Goal: Task Accomplishment & Management: Complete application form

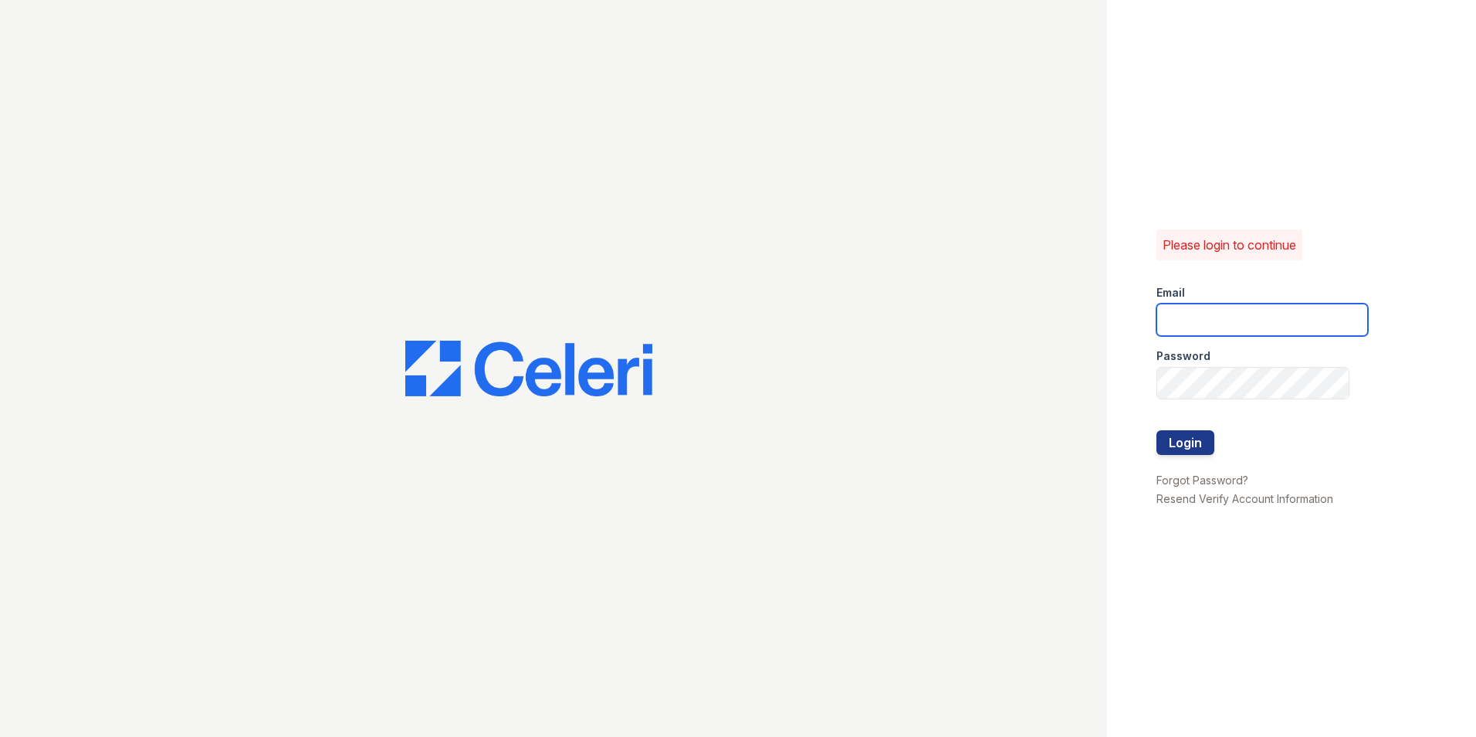
click at [1248, 314] on input "email" at bounding box center [1263, 319] width 212 height 32
type input "james.shifflett@greystar.com"
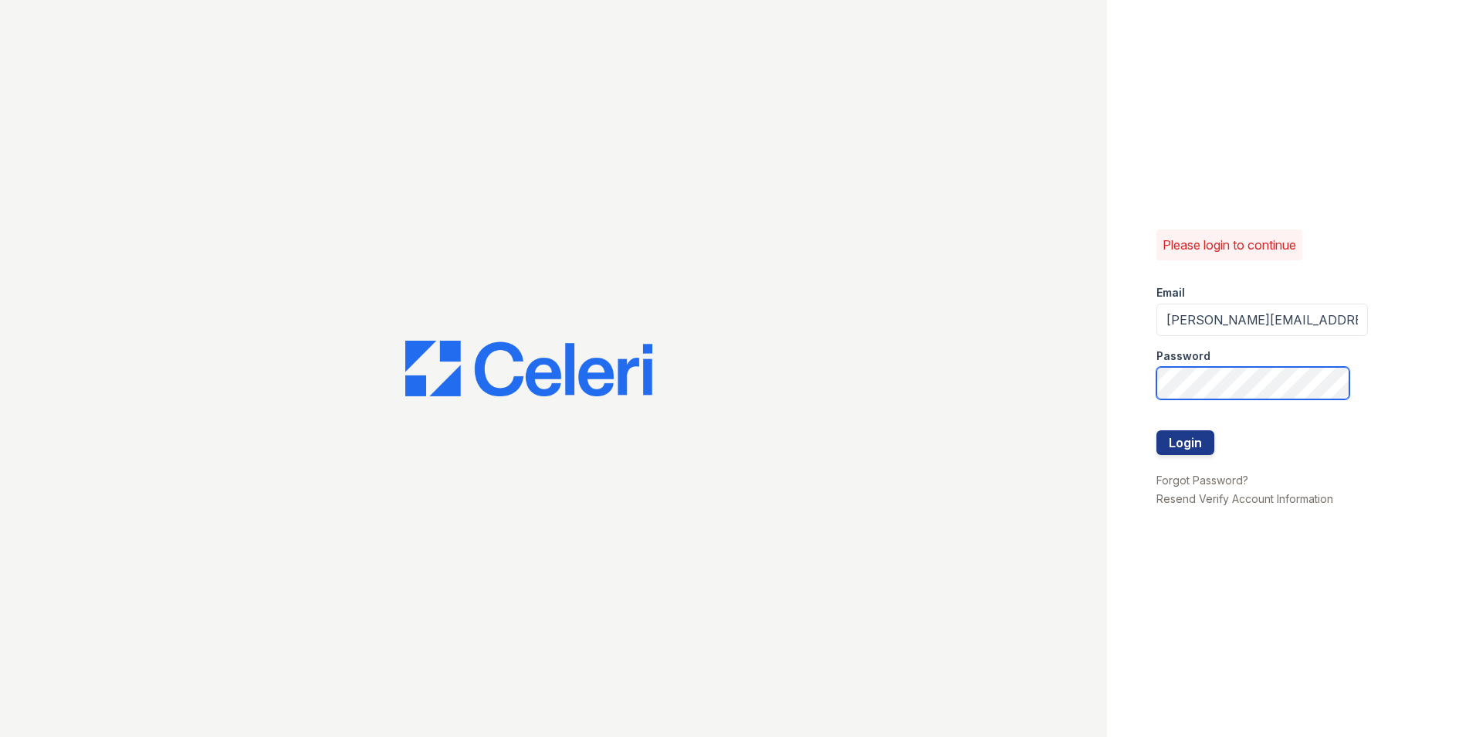
click at [1157, 430] on button "Login" at bounding box center [1186, 442] width 58 height 25
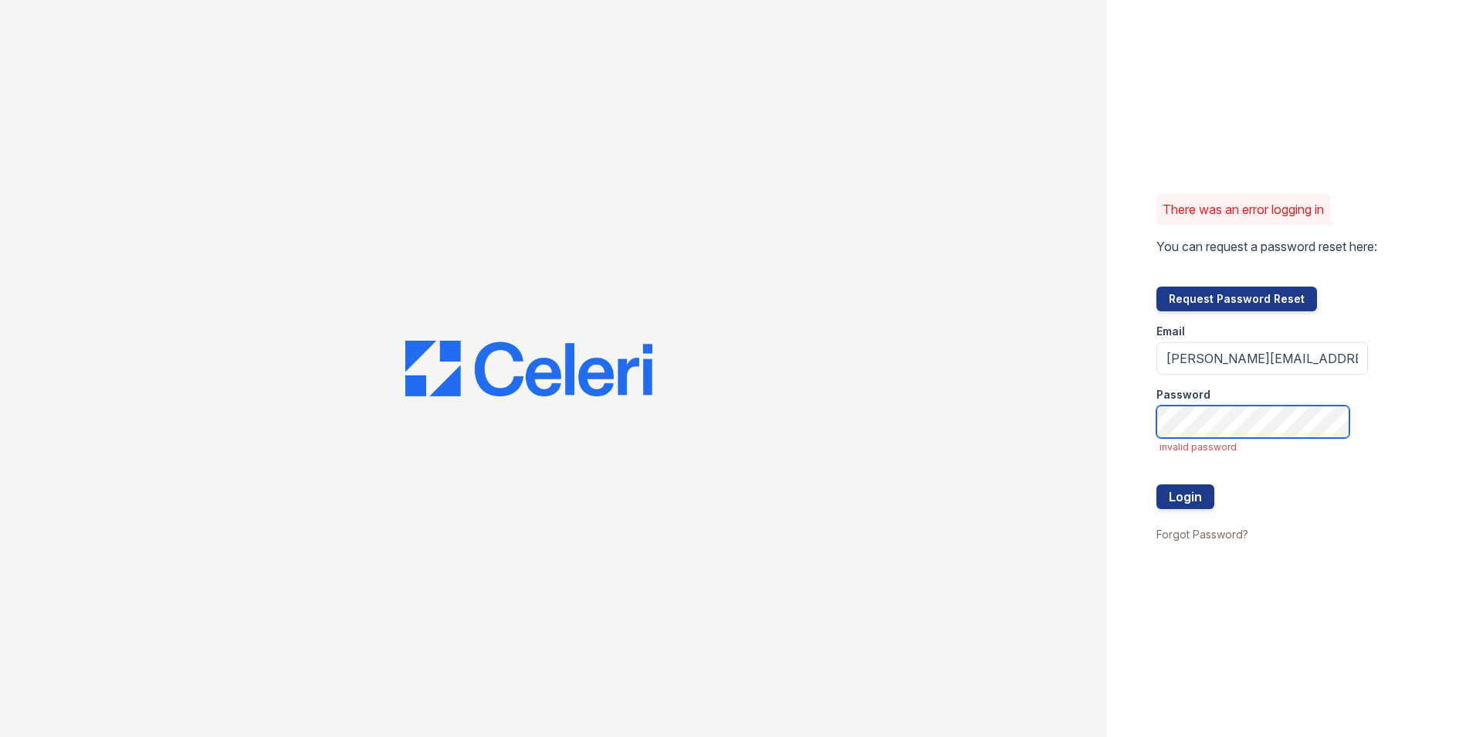
click at [1157, 484] on button "Login" at bounding box center [1186, 496] width 58 height 25
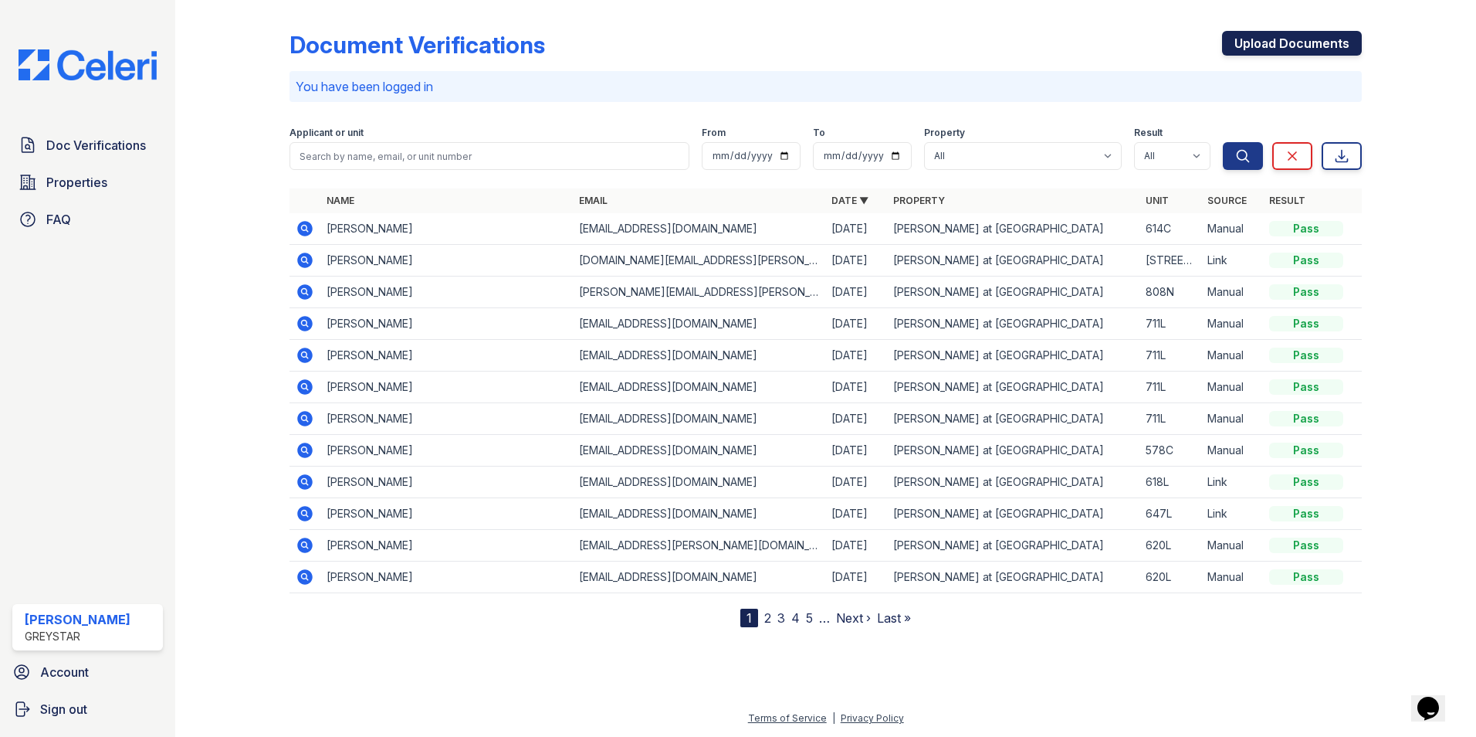
click at [1340, 51] on link "Upload Documents" at bounding box center [1292, 43] width 140 height 25
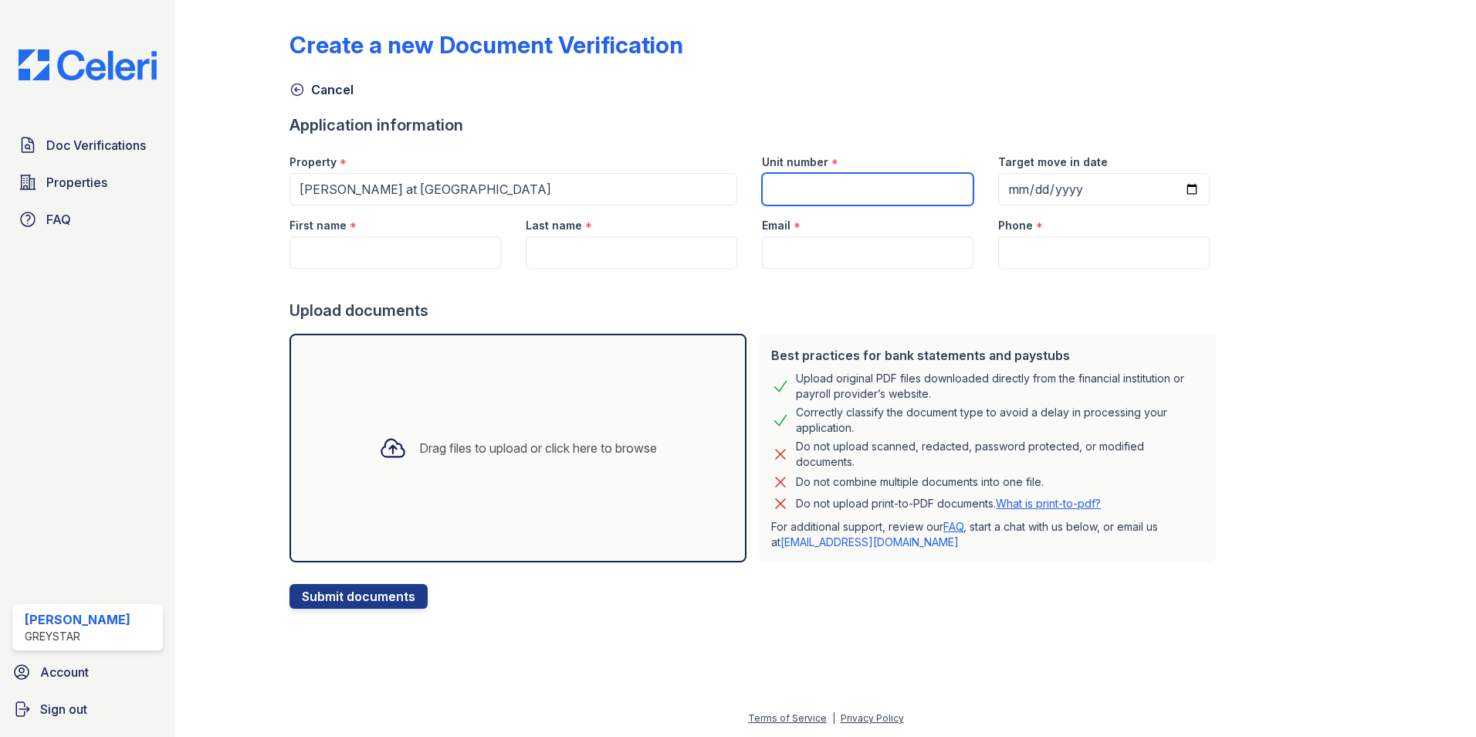
click at [798, 191] on input "Unit number" at bounding box center [868, 189] width 212 height 32
type input "612L"
click at [1166, 185] on input "Target move in date" at bounding box center [1104, 189] width 212 height 32
type input "2025-09-07"
click at [408, 252] on input "First name" at bounding box center [396, 252] width 212 height 32
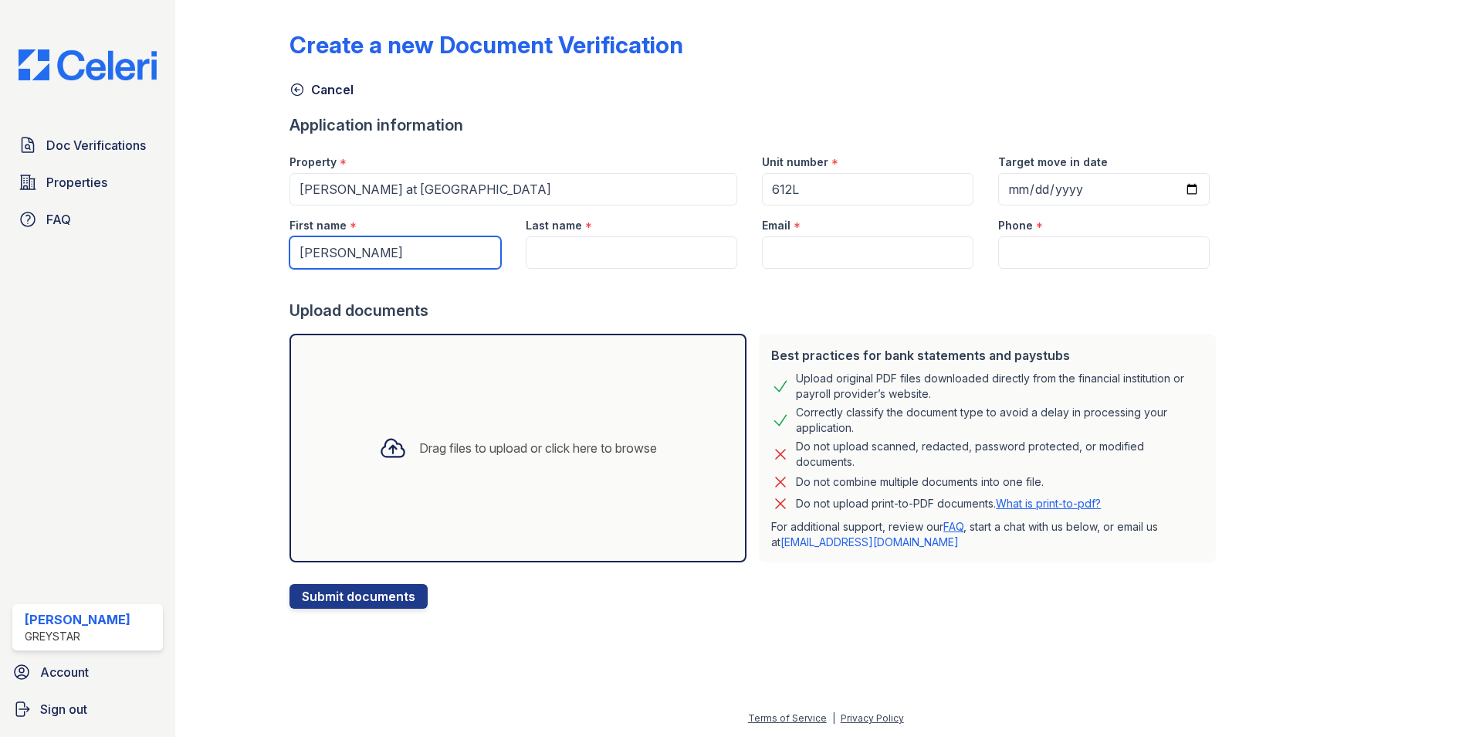
type input "Darian"
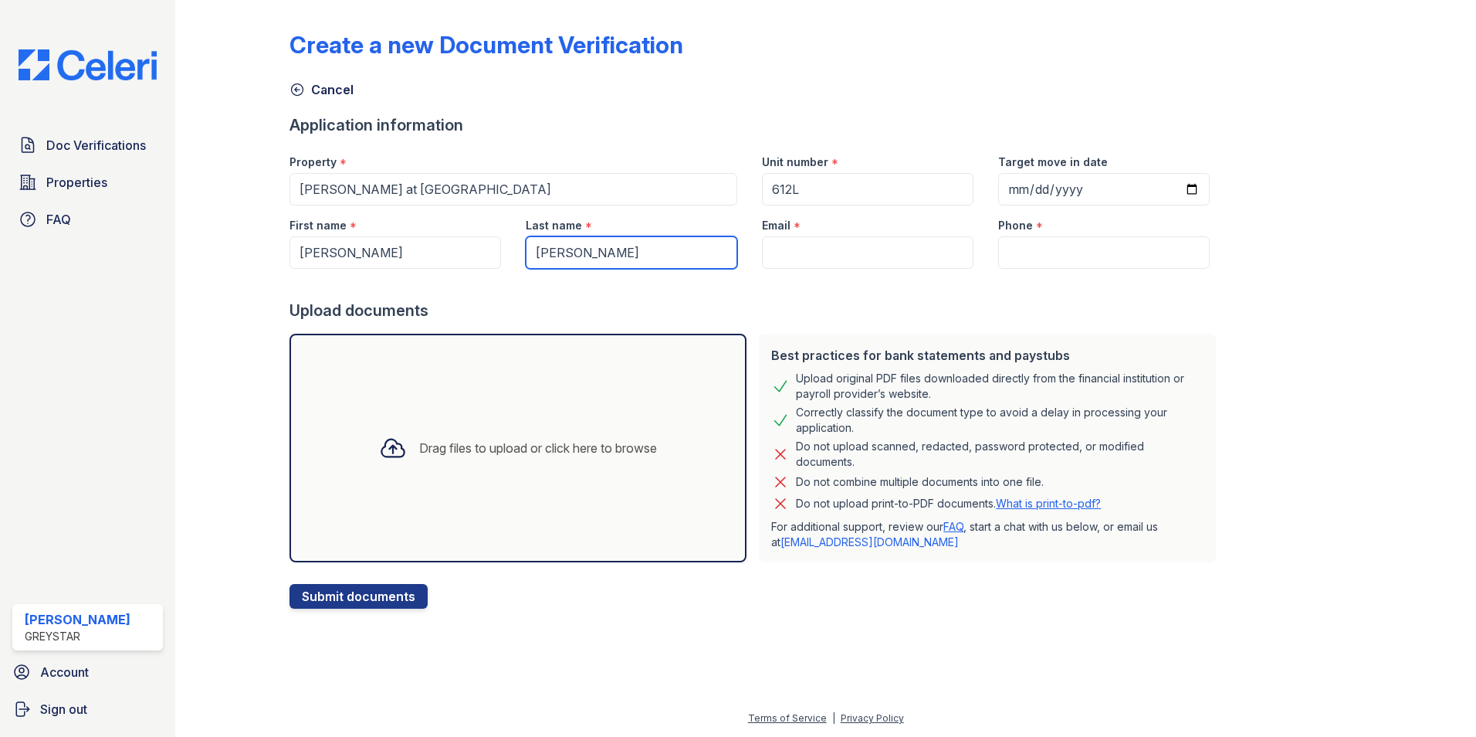
type input "Layne"
click at [763, 254] on input "Email" at bounding box center [868, 252] width 212 height 32
paste input "[EMAIL_ADDRESS][DOMAIN_NAME]"
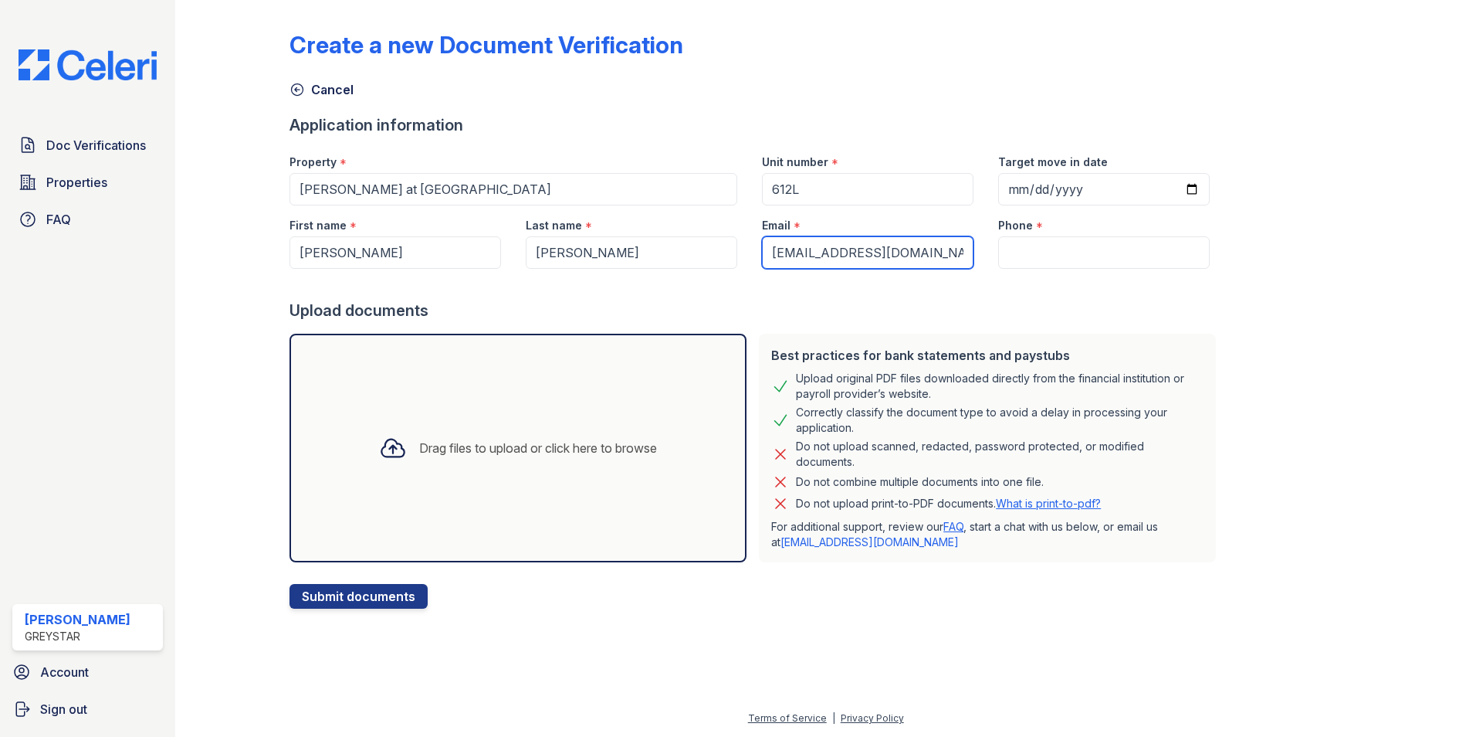
type input "[EMAIL_ADDRESS][DOMAIN_NAME]"
click at [1012, 253] on input "Phone" at bounding box center [1104, 252] width 212 height 32
paste input "(804) 363-4587"
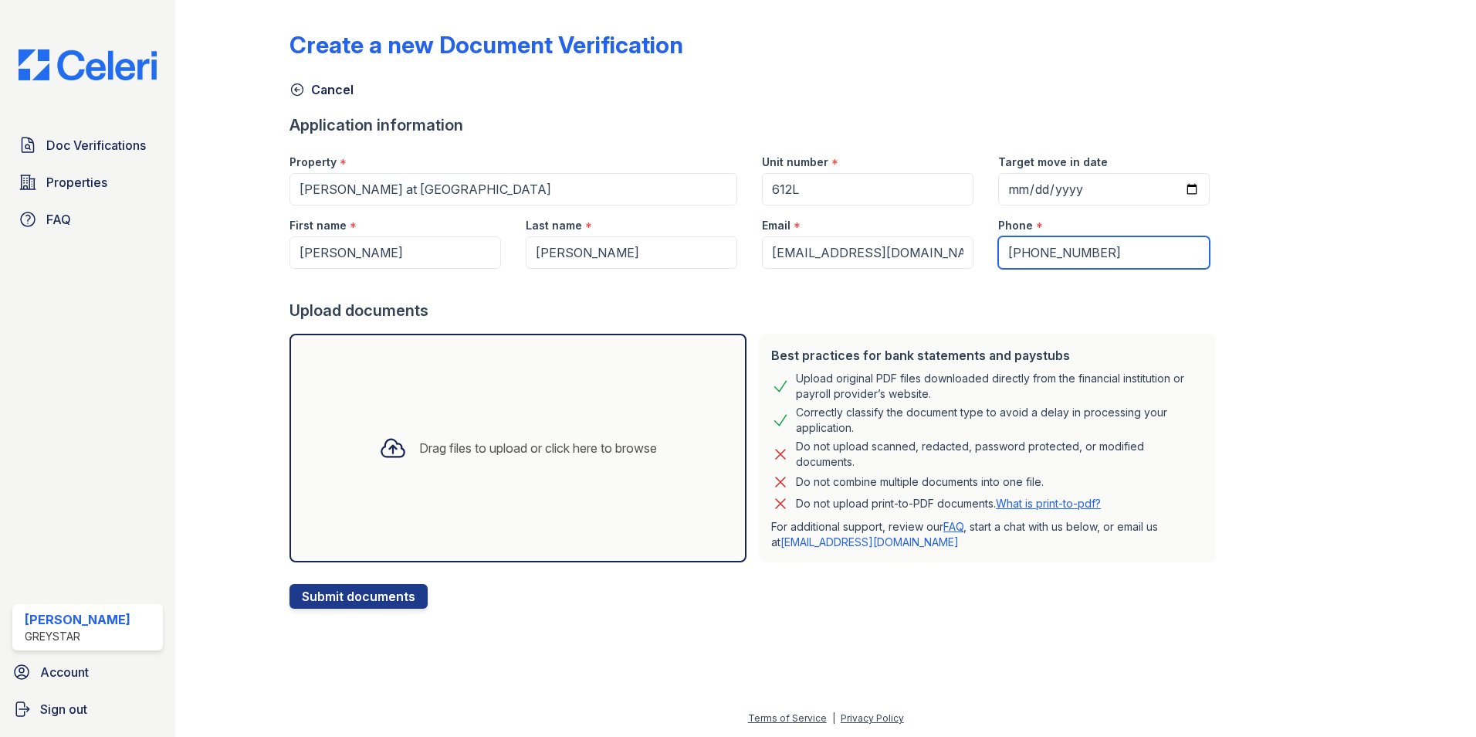
type input "(804) 363-4587"
click at [387, 449] on icon at bounding box center [393, 448] width 22 height 18
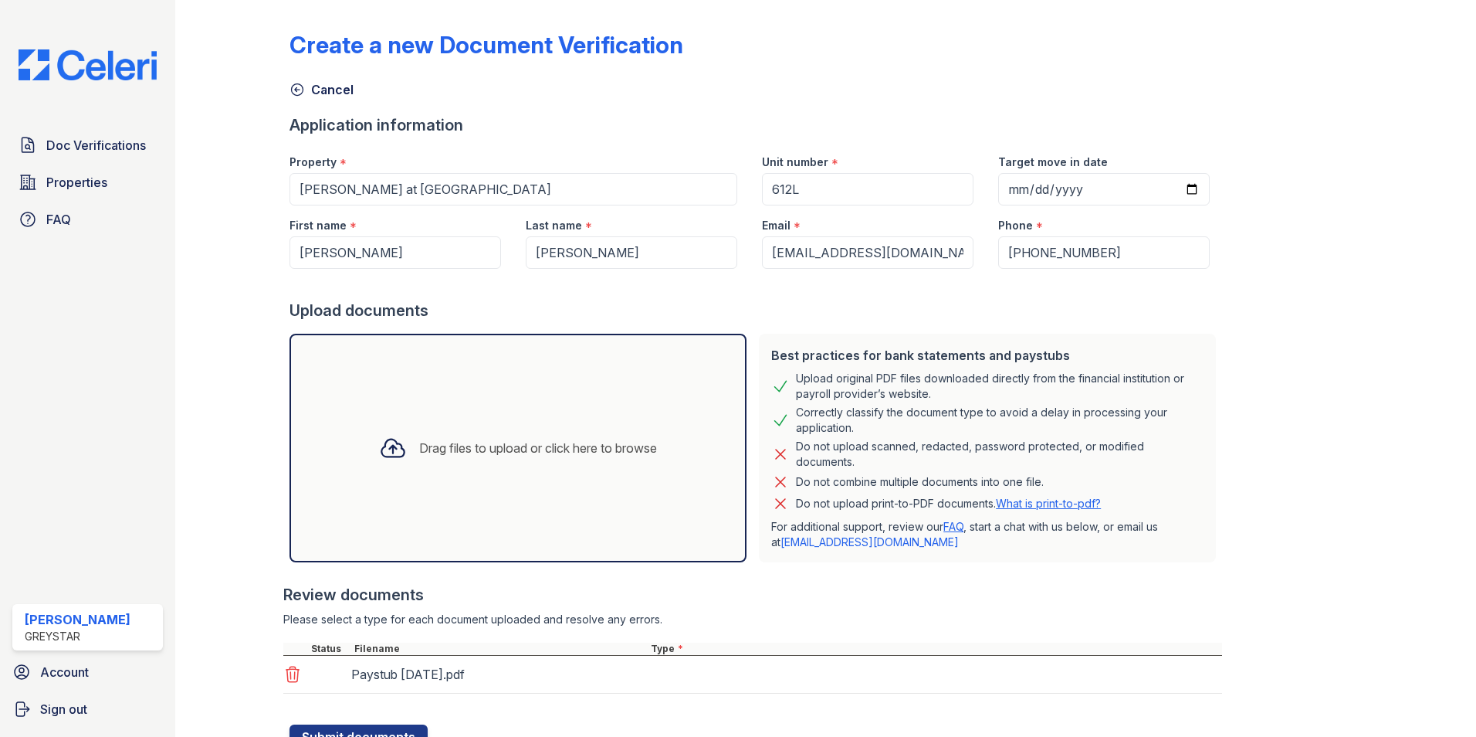
click at [387, 454] on icon at bounding box center [393, 448] width 28 height 28
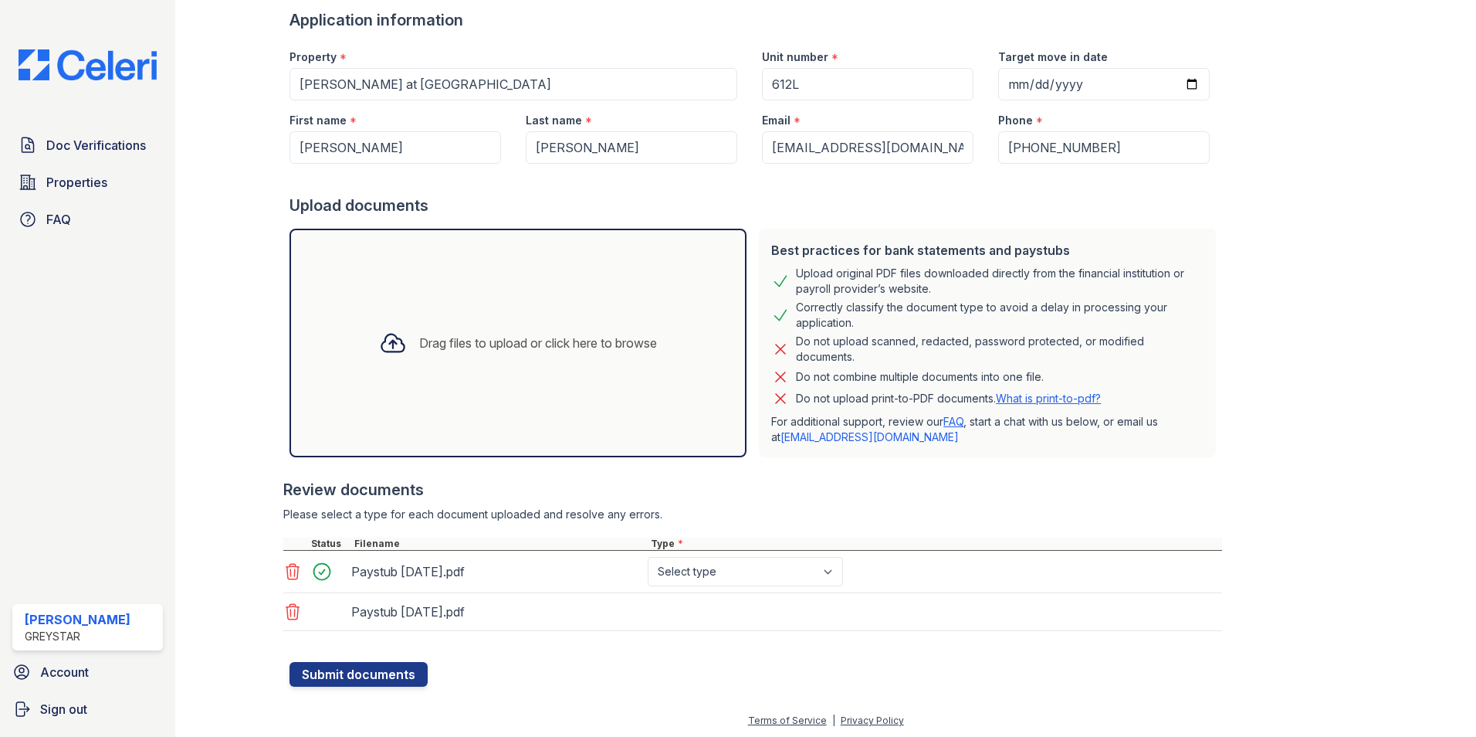
scroll to position [107, 0]
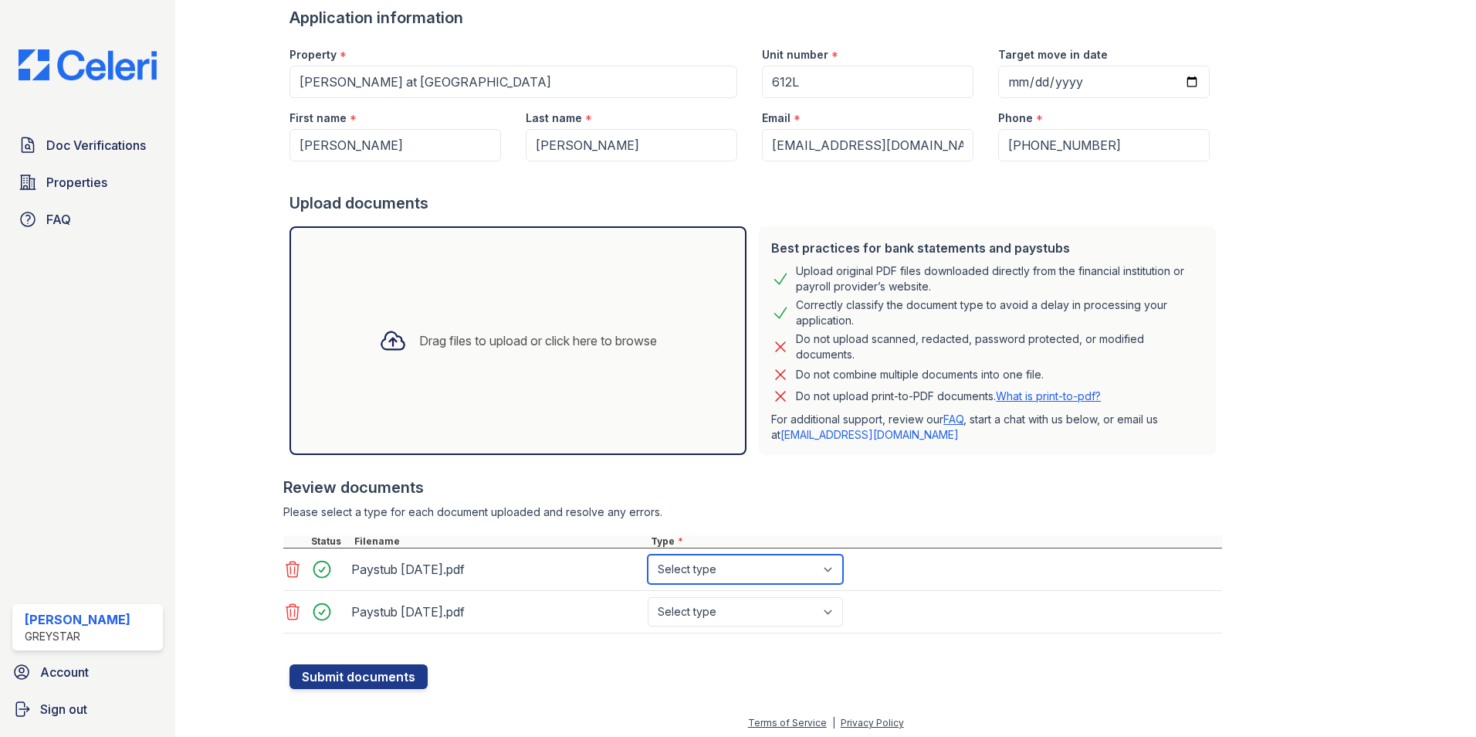
drag, startPoint x: 728, startPoint y: 555, endPoint x: 726, endPoint y: 571, distance: 15.6
click at [728, 555] on select "Select type Paystub Bank Statement Offer Letter Tax Documents Benefit Award Let…" at bounding box center [745, 568] width 195 height 29
select select "paystub"
click at [648, 554] on select "Select type Paystub Bank Statement Offer Letter Tax Documents Benefit Award Let…" at bounding box center [745, 568] width 195 height 29
click at [713, 601] on select "Select type Paystub Bank Statement Offer Letter Tax Documents Benefit Award Let…" at bounding box center [745, 611] width 195 height 29
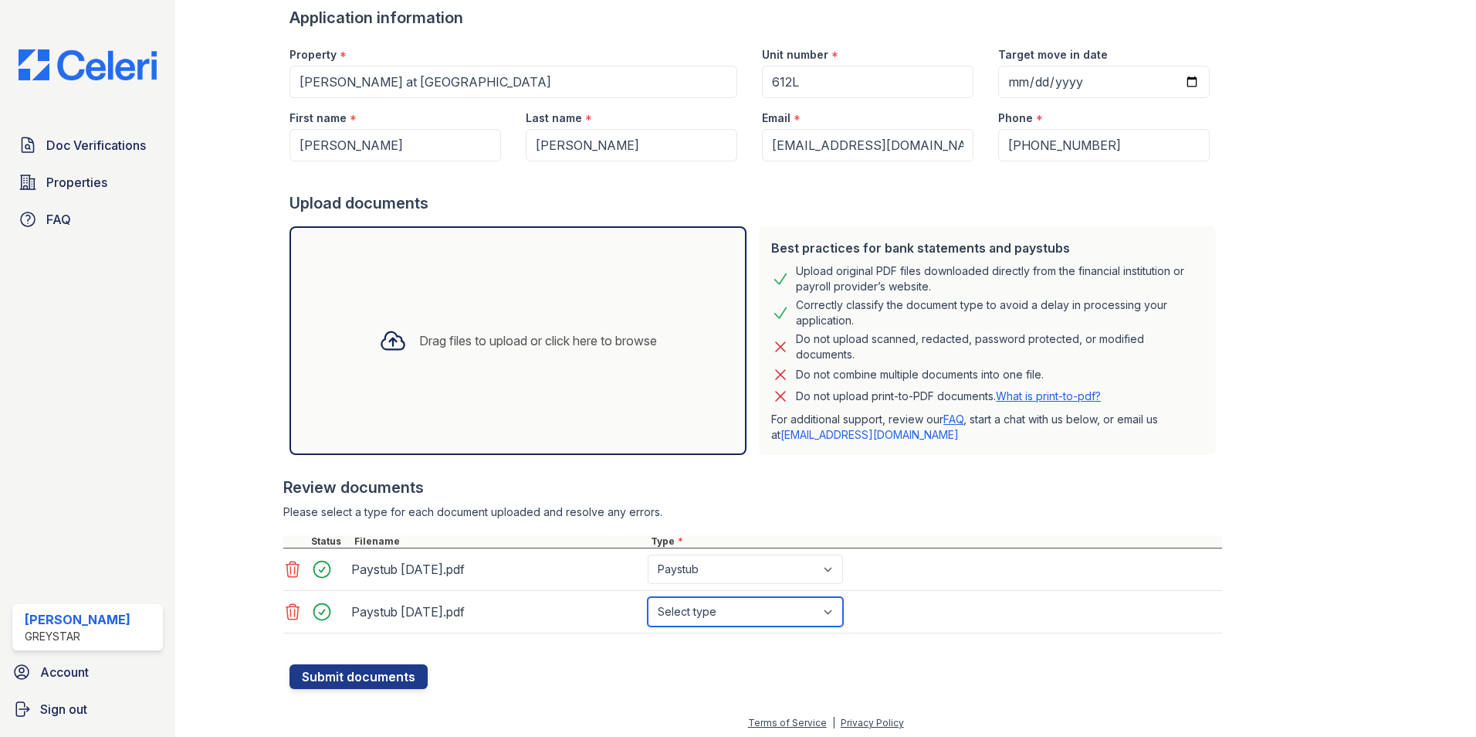
select select "paystub"
click at [648, 597] on select "Select type Paystub Bank Statement Offer Letter Tax Documents Benefit Award Let…" at bounding box center [745, 611] width 195 height 29
click at [361, 679] on button "Submit documents" at bounding box center [359, 676] width 138 height 25
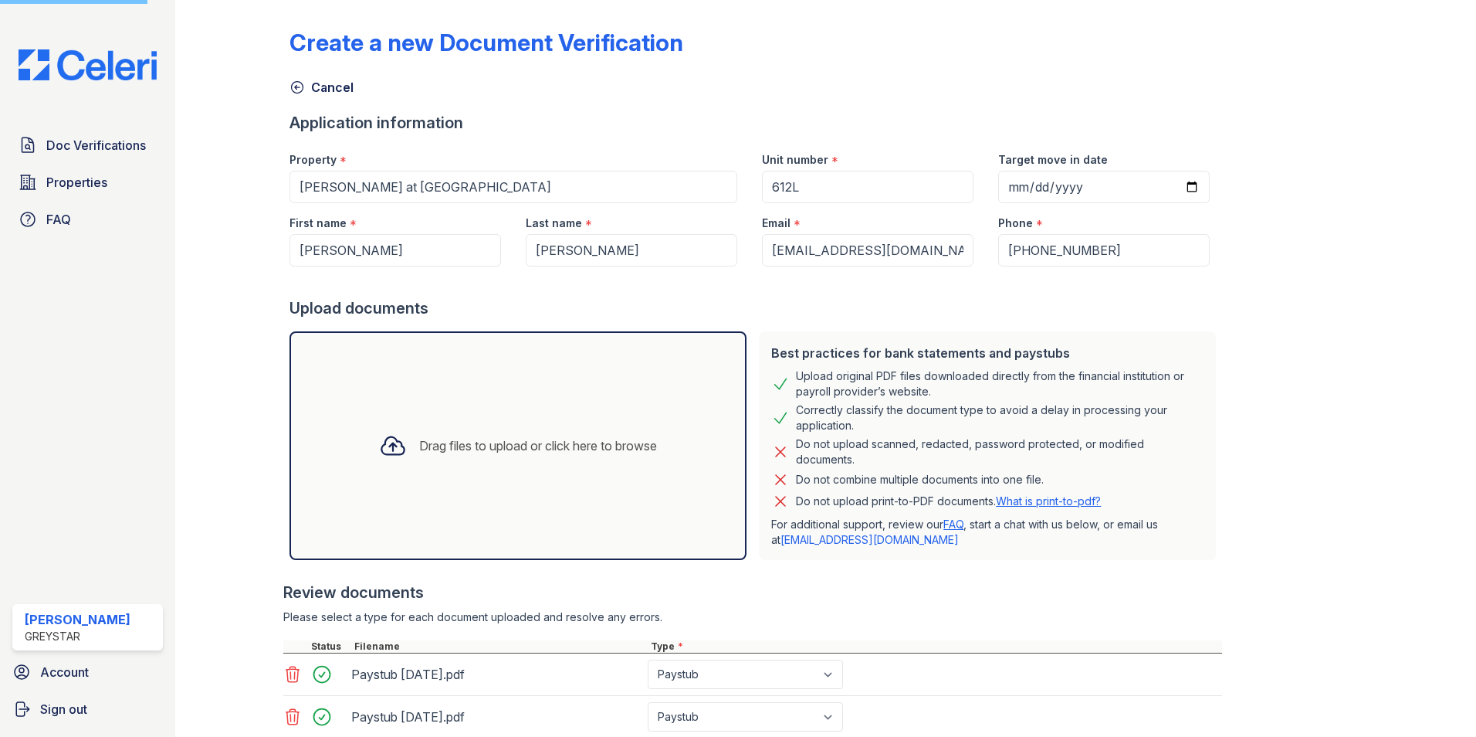
scroll to position [0, 0]
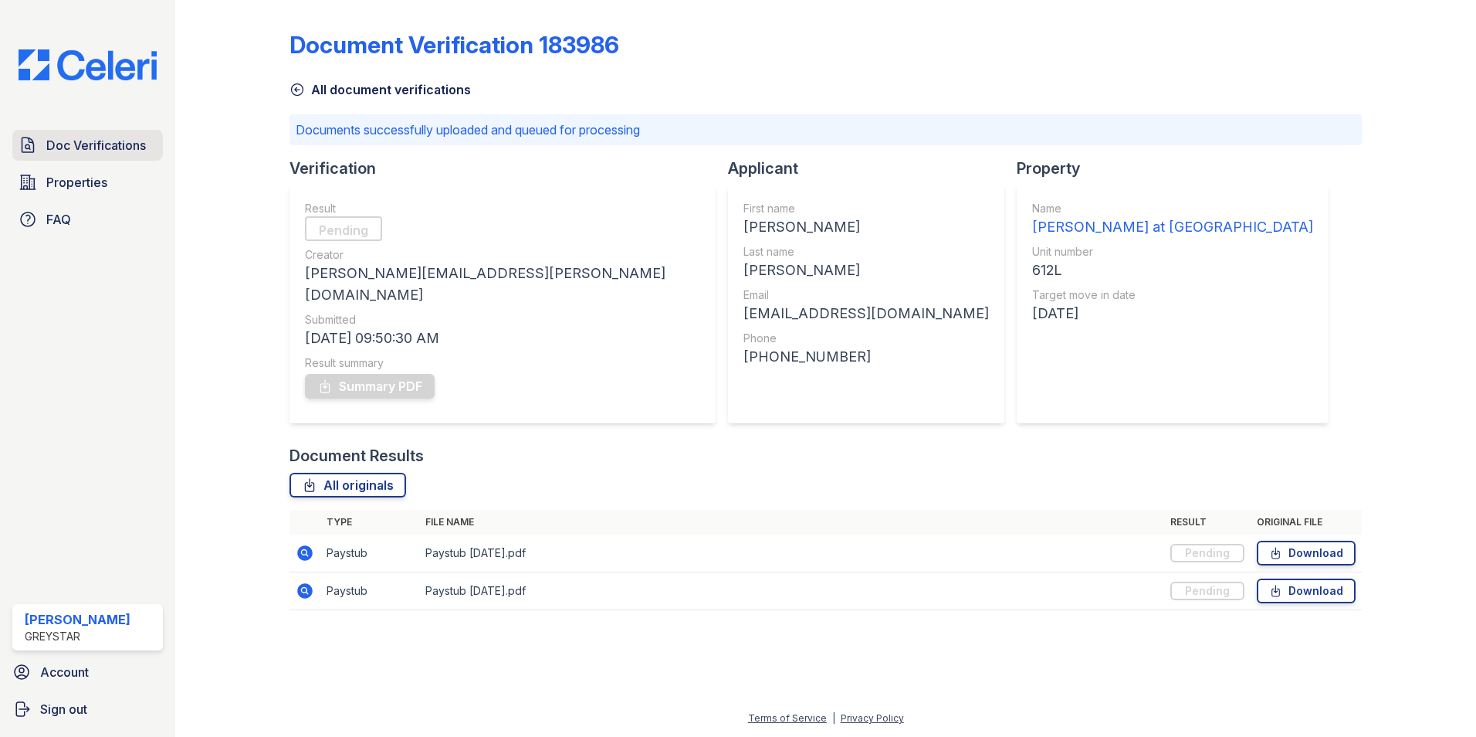
click at [100, 145] on span "Doc Verifications" at bounding box center [96, 145] width 100 height 19
